Goal: Communication & Community: Answer question/provide support

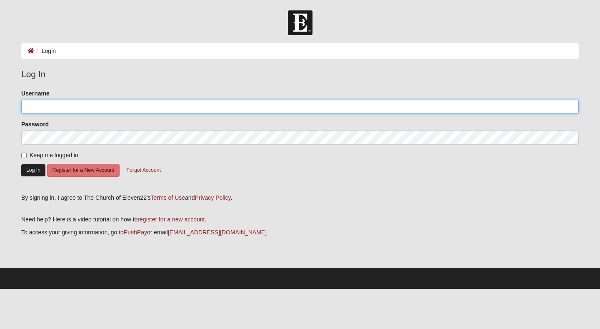
type input "cfdeal@yahoo.com"
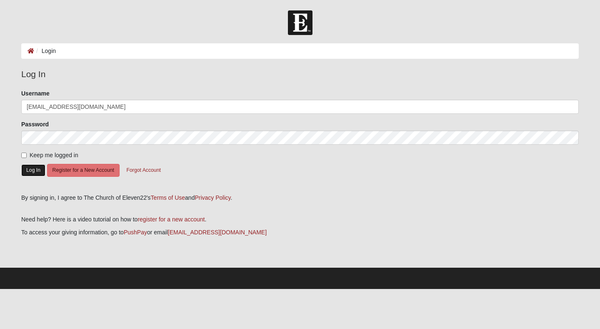
click at [30, 169] on button "Log In" at bounding box center [33, 170] width 24 height 12
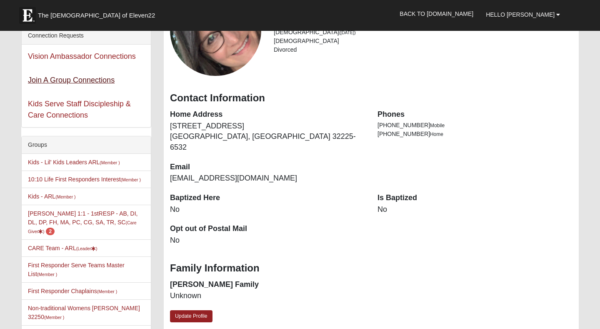
scroll to position [93, 0]
click at [50, 249] on link "CARE Team - ARL (Leader )" at bounding box center [62, 247] width 69 height 7
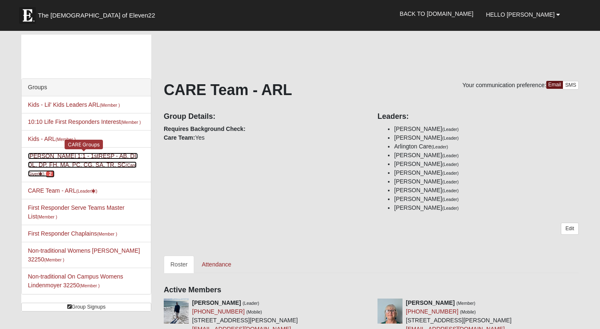
click at [74, 165] on link "Cindy Deal 1:1 - 1stRESP - AB, DI, DL, DP, FH, MA, PC, CG, SA, TR, SC (Care Giv…" at bounding box center [83, 164] width 110 height 24
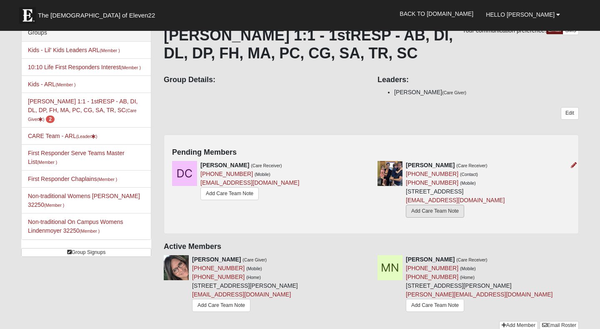
scroll to position [91, 0]
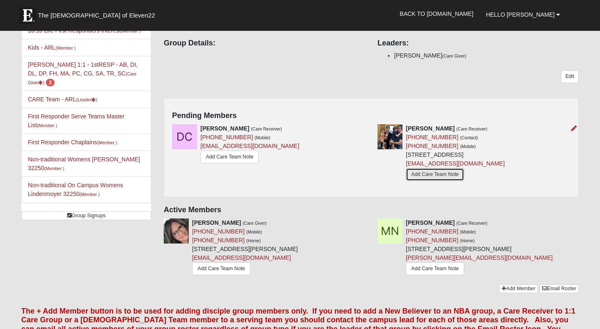
click at [427, 175] on link "Add Care Team Note" at bounding box center [435, 174] width 58 height 13
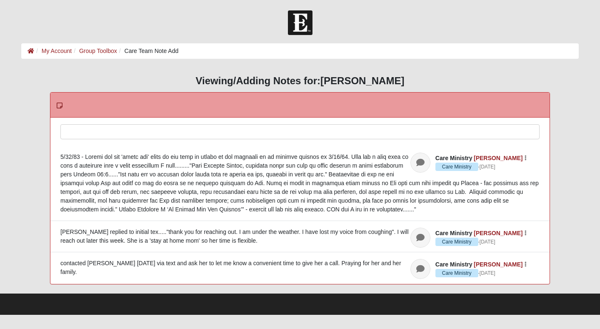
click at [87, 132] on div at bounding box center [300, 143] width 478 height 37
